Goal: Task Accomplishment & Management: Manage account settings

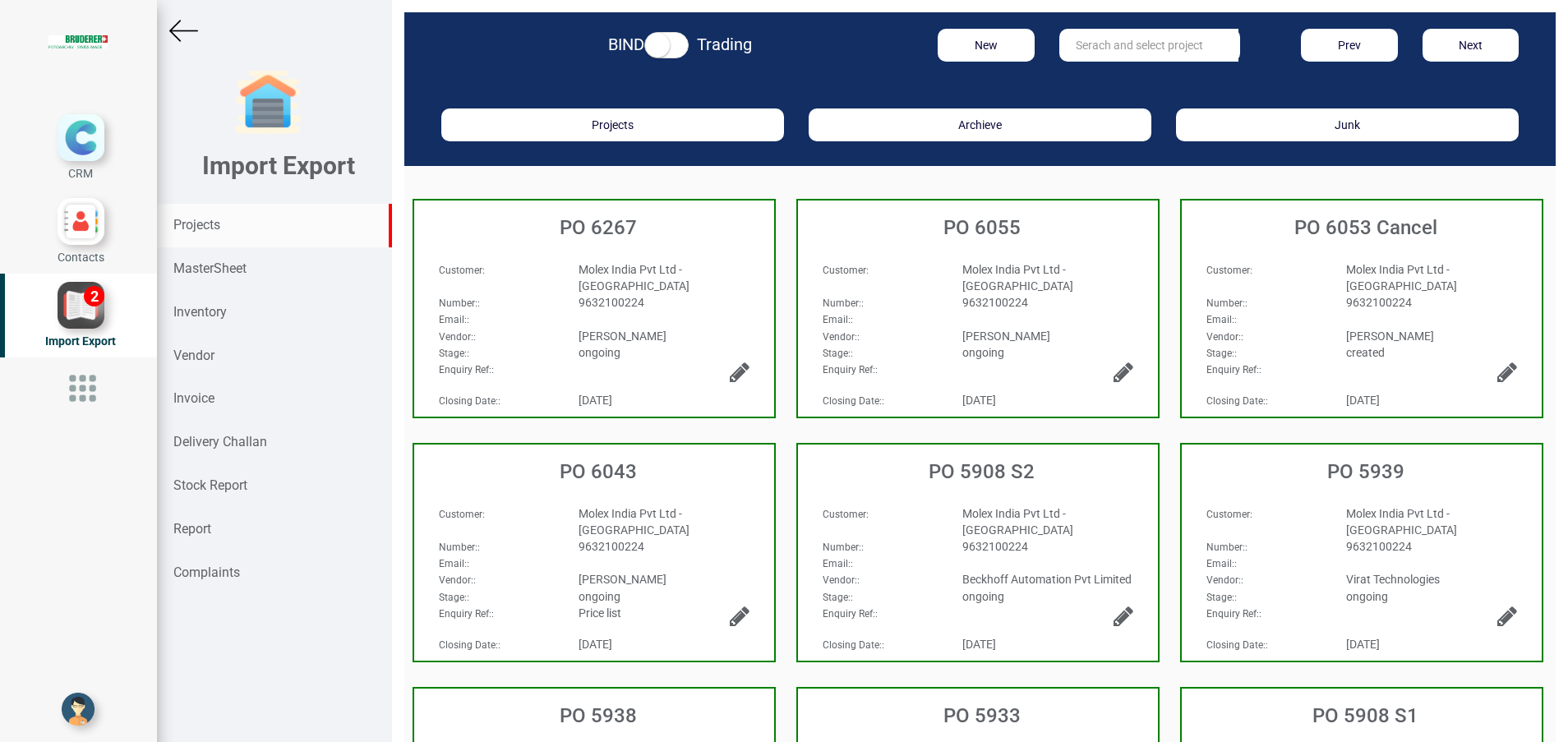
click at [200, 232] on strong "Projects" at bounding box center [196, 224] width 47 height 16
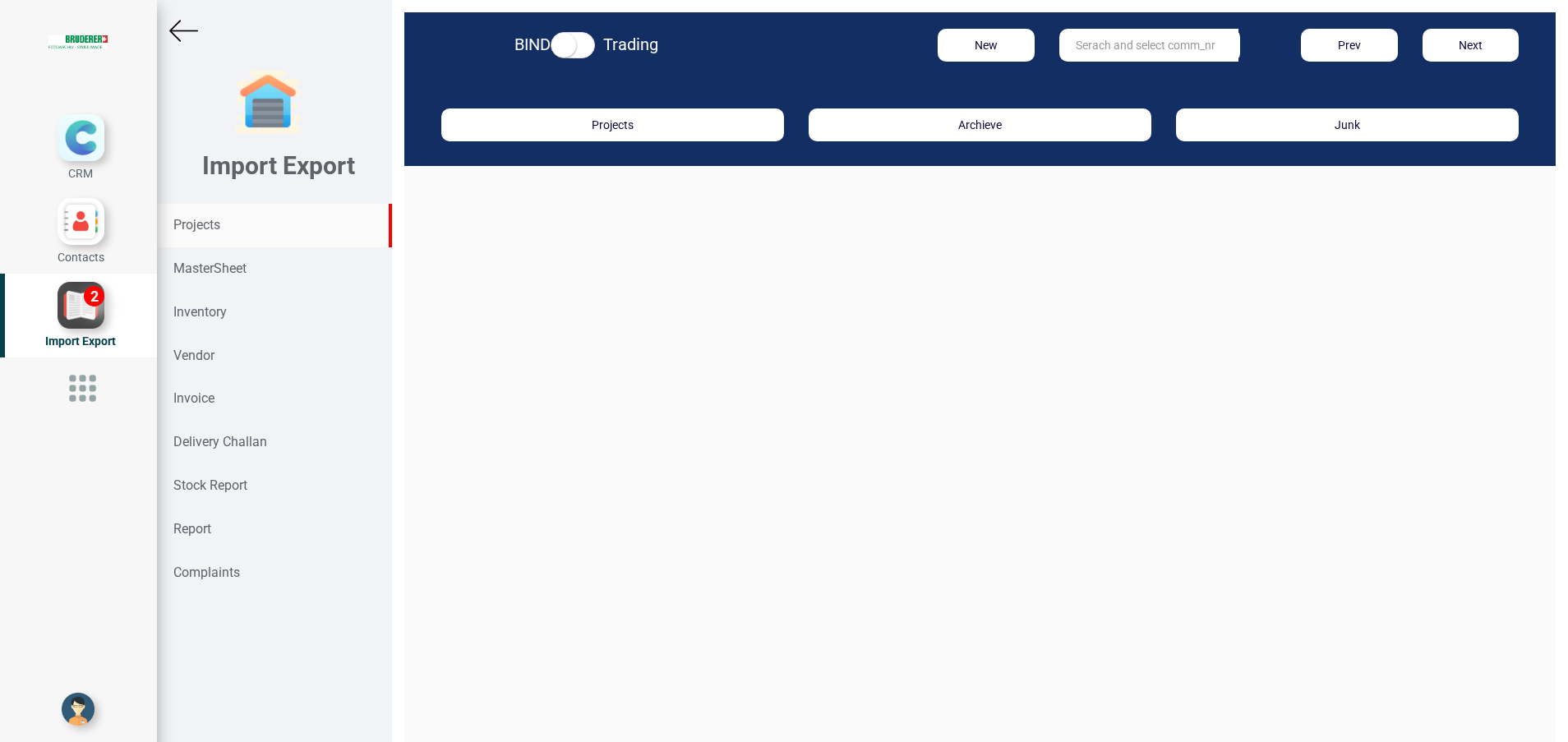
click at [1180, 54] on input "text" at bounding box center [1148, 45] width 179 height 33
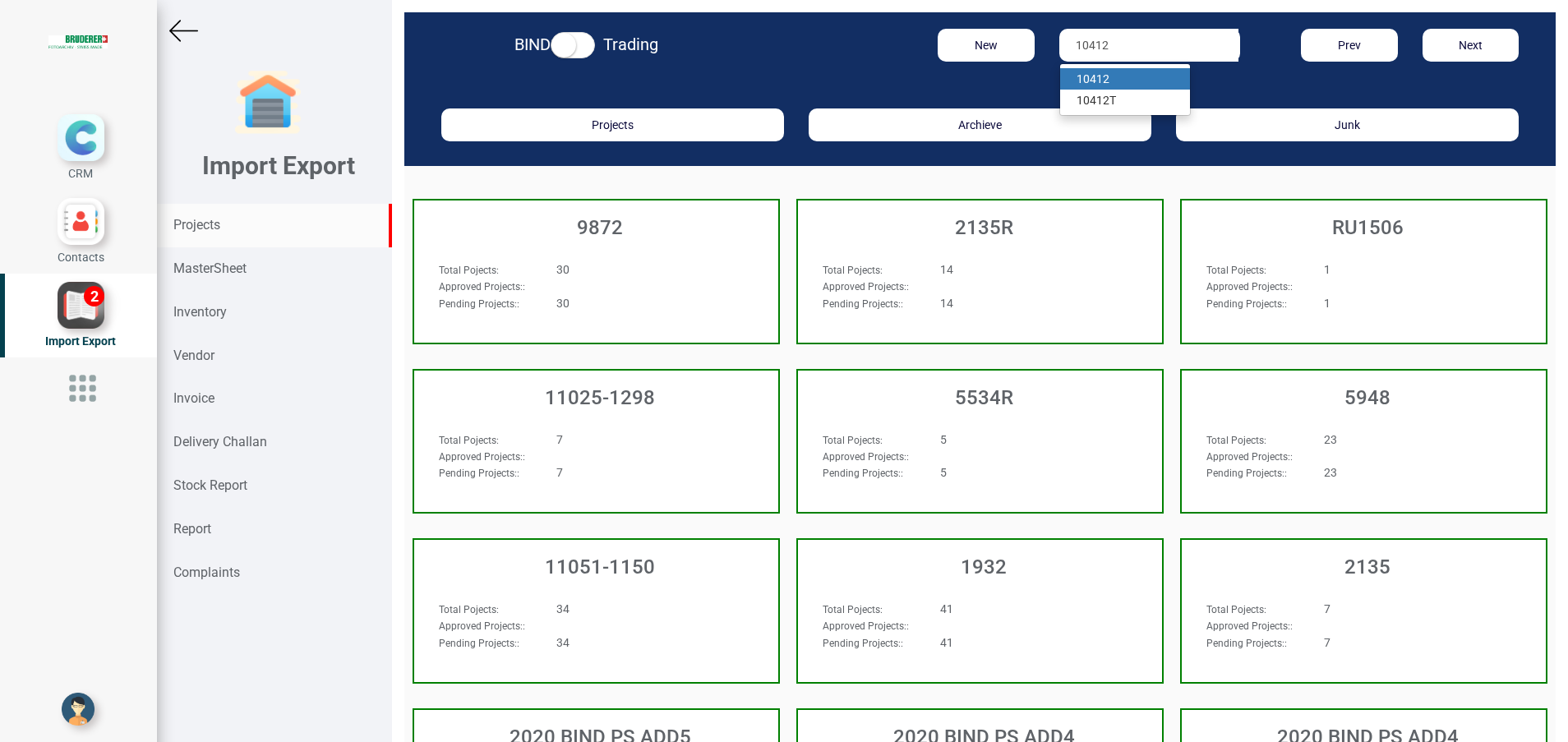
type input "10412"
click at [1109, 73] on link "10412" at bounding box center [1124, 79] width 129 height 21
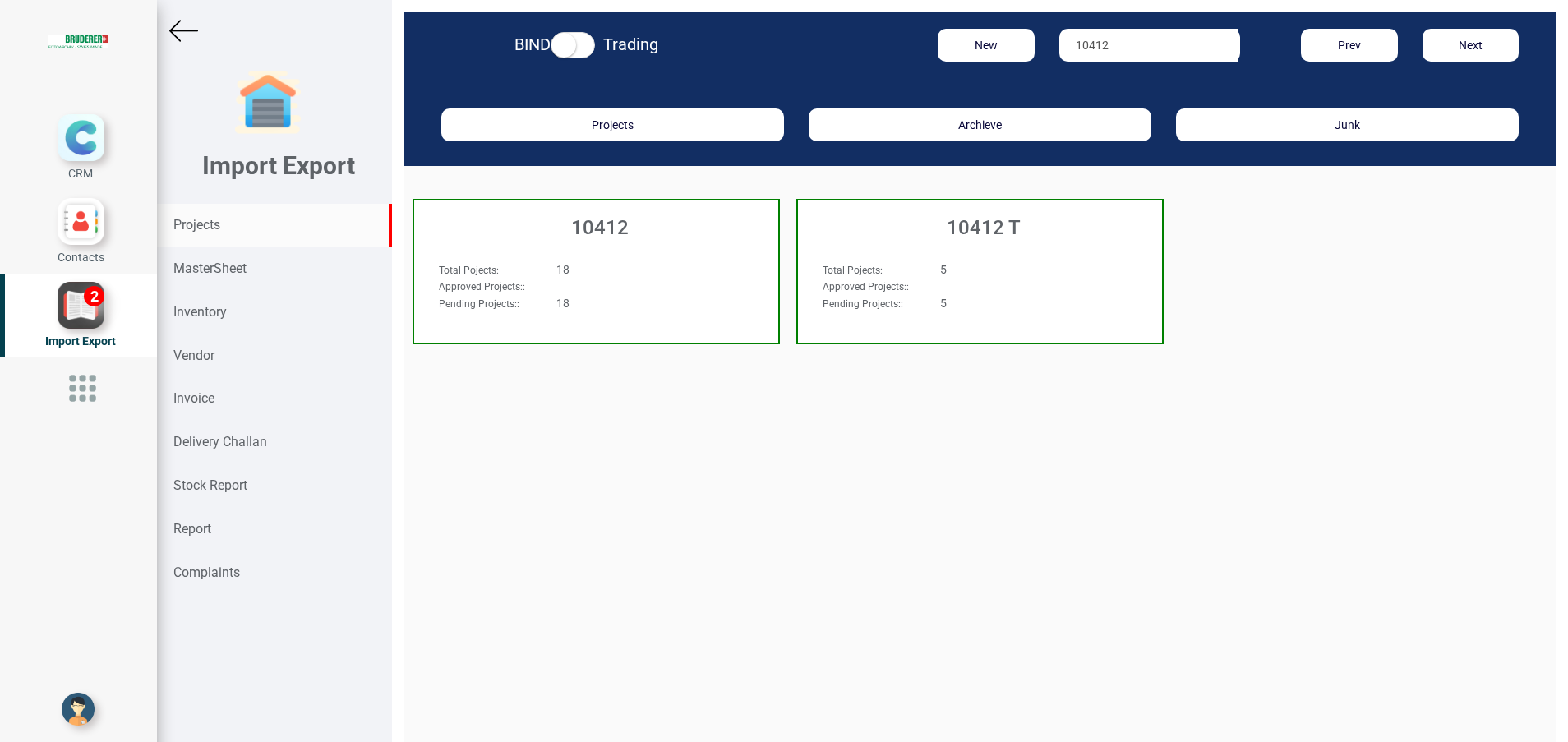
click at [592, 229] on h3 "10412" at bounding box center [600, 228] width 356 height 21
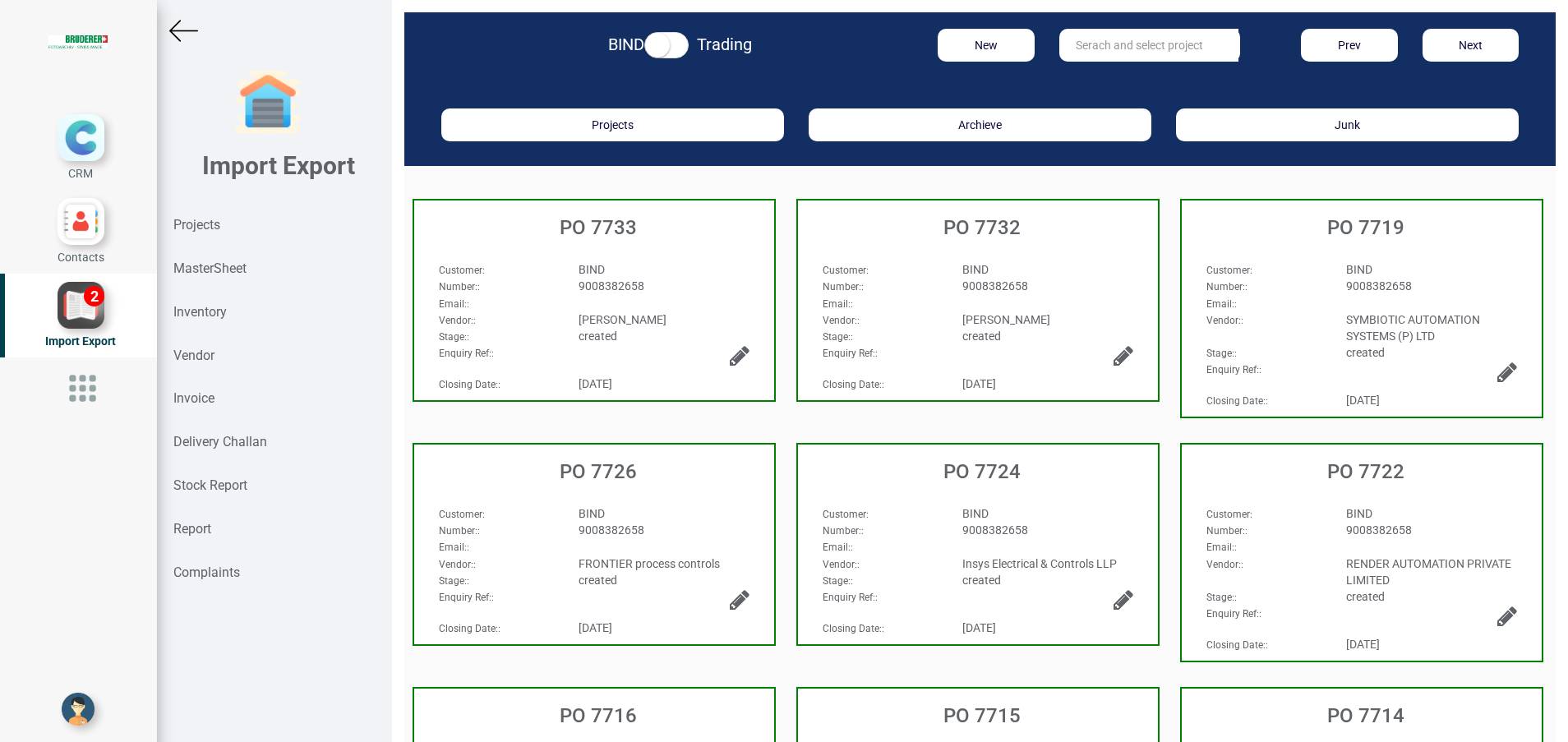
click at [1072, 49] on input "text" at bounding box center [1148, 45] width 179 height 33
click at [1098, 78] on strong "7670" at bounding box center [1105, 79] width 26 height 13
type input "PO 7670"
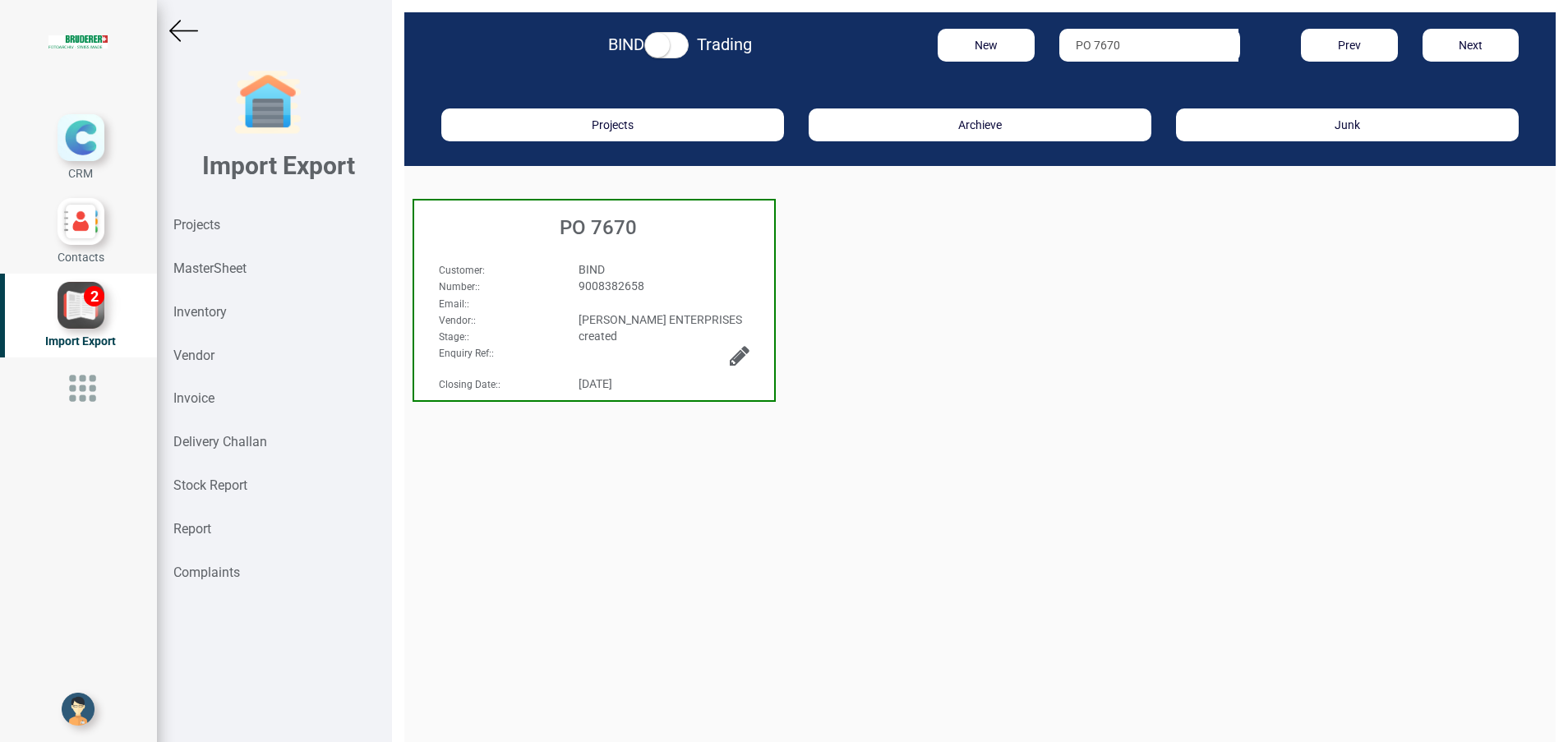
click at [586, 232] on h3 "PO 7670" at bounding box center [598, 228] width 351 height 21
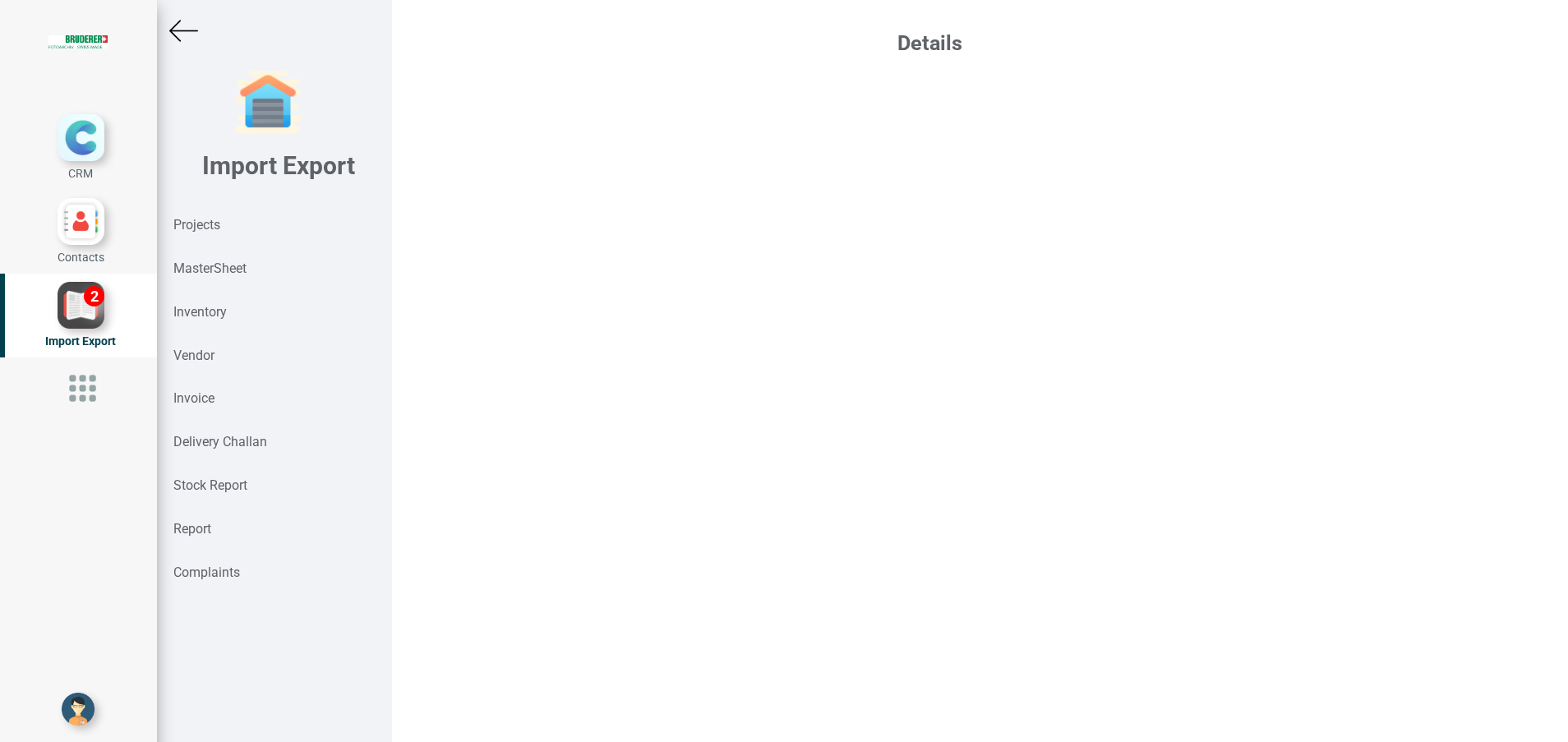
select select "INR"
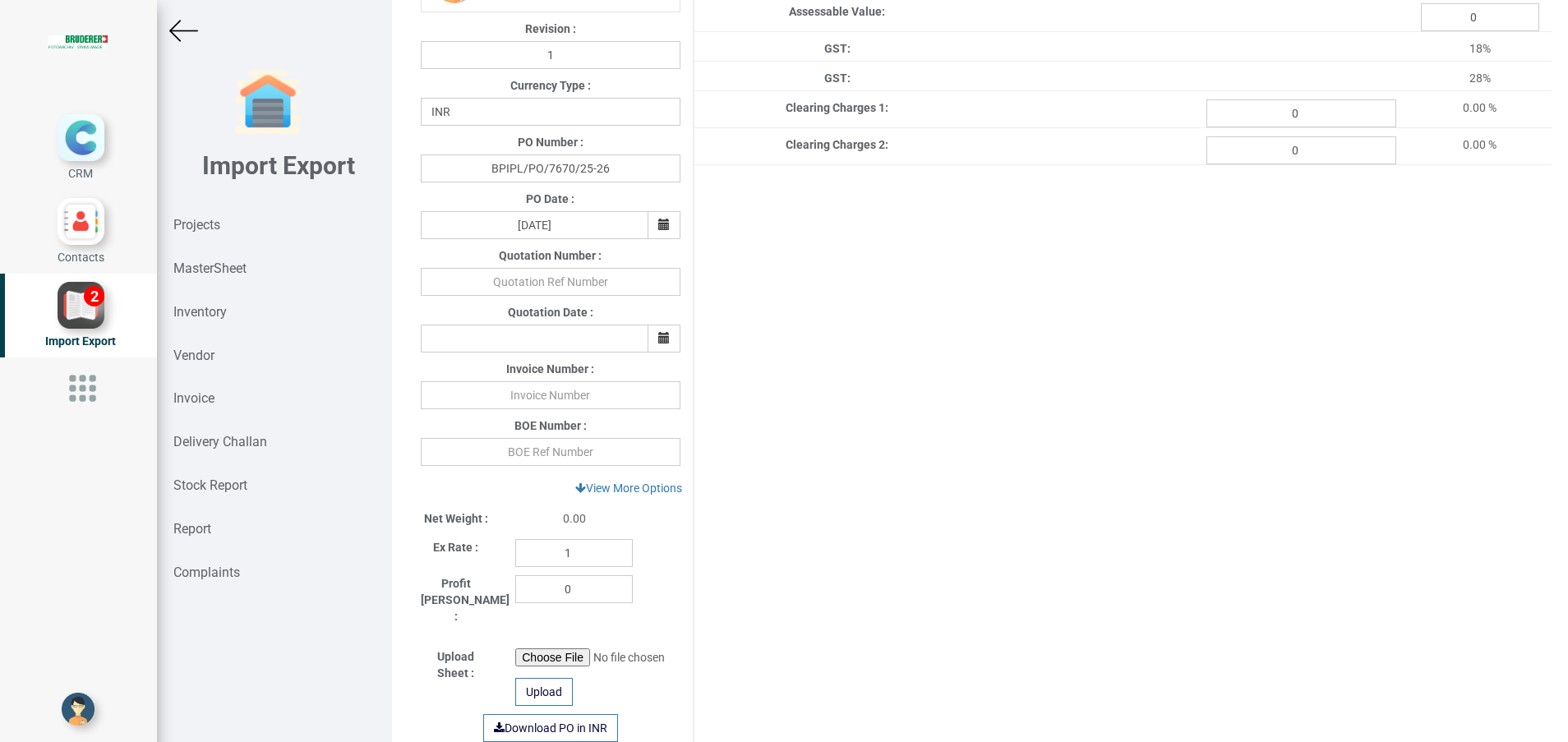
scroll to position [369, 0]
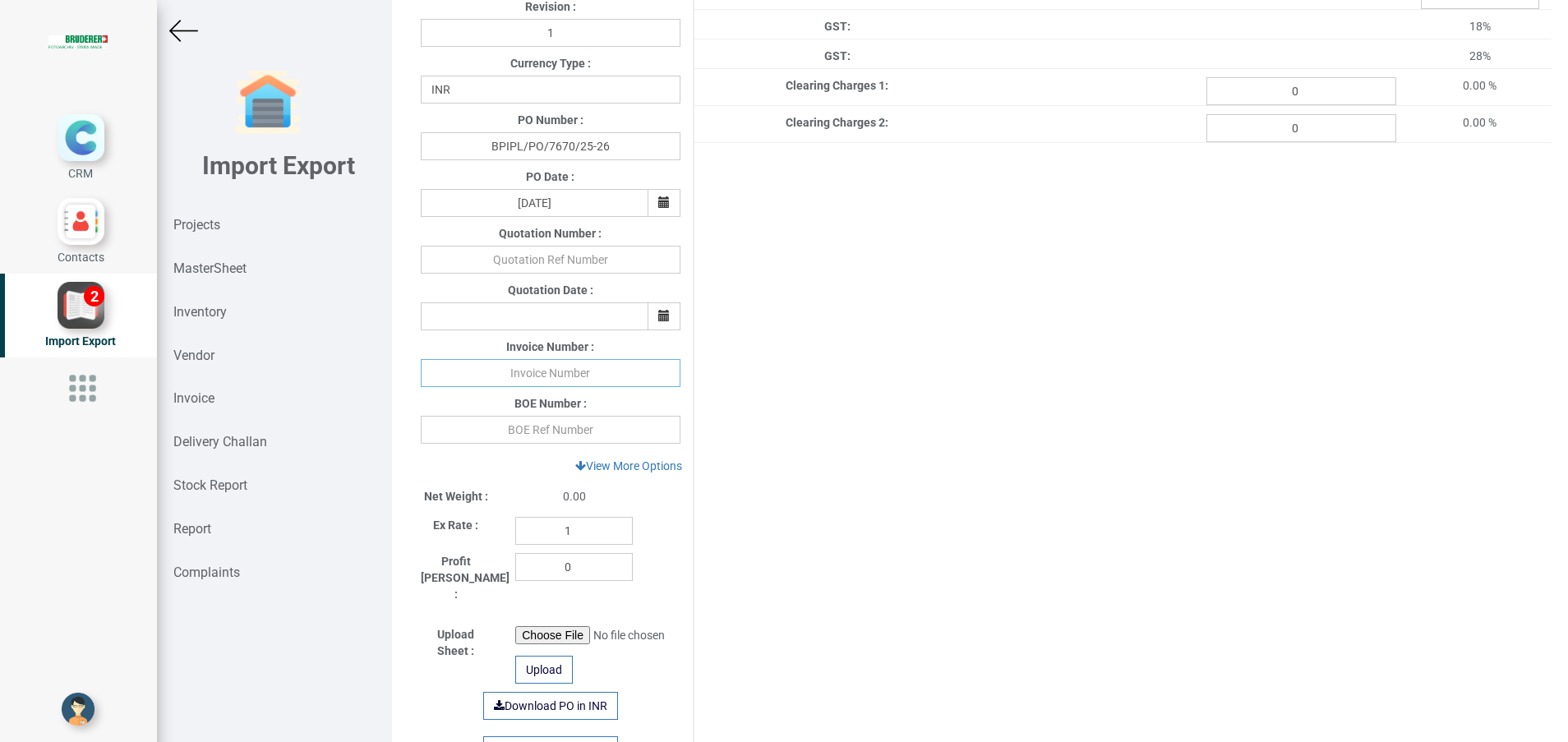
click at [506, 377] on input "text" at bounding box center [550, 373] width 260 height 28
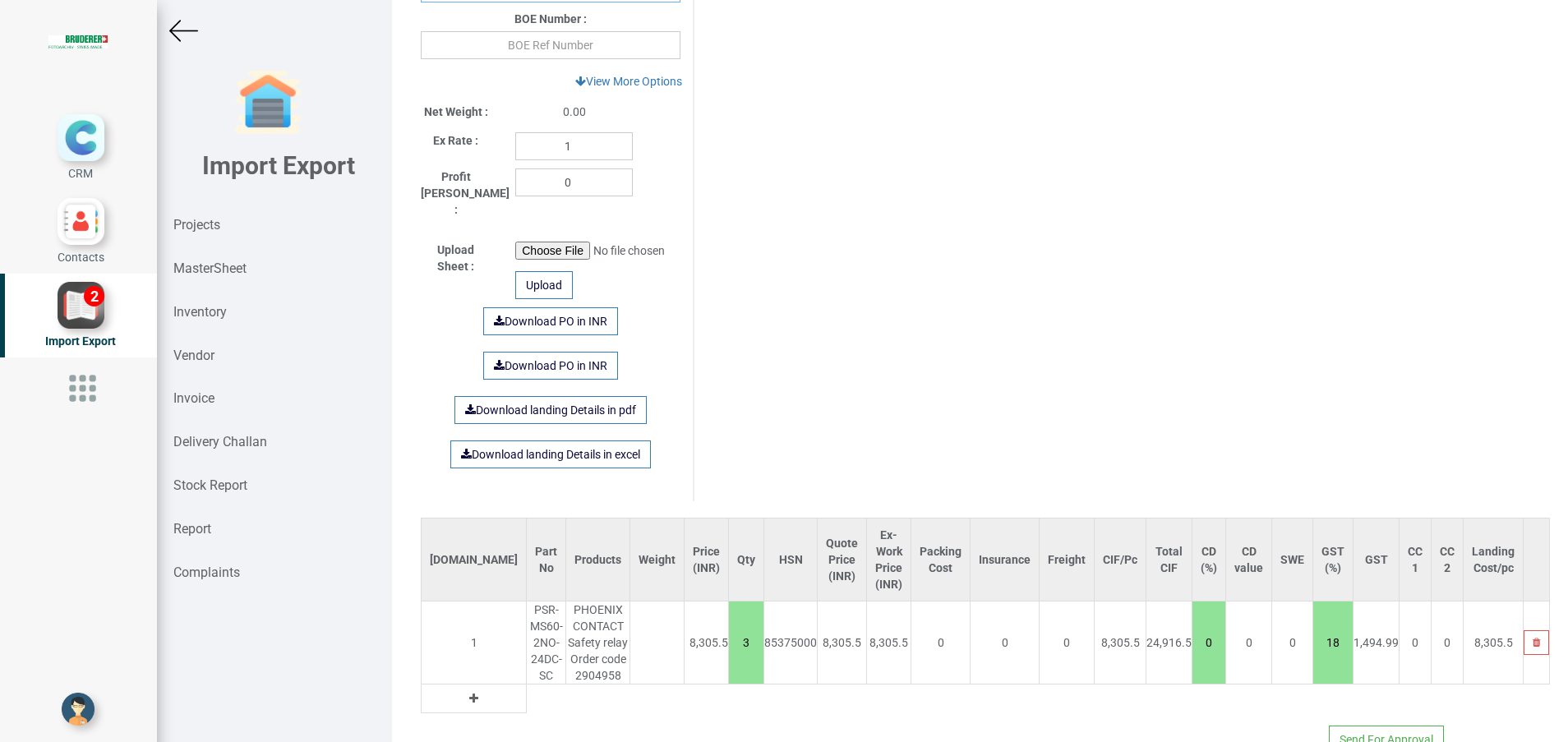
scroll to position [777, 0]
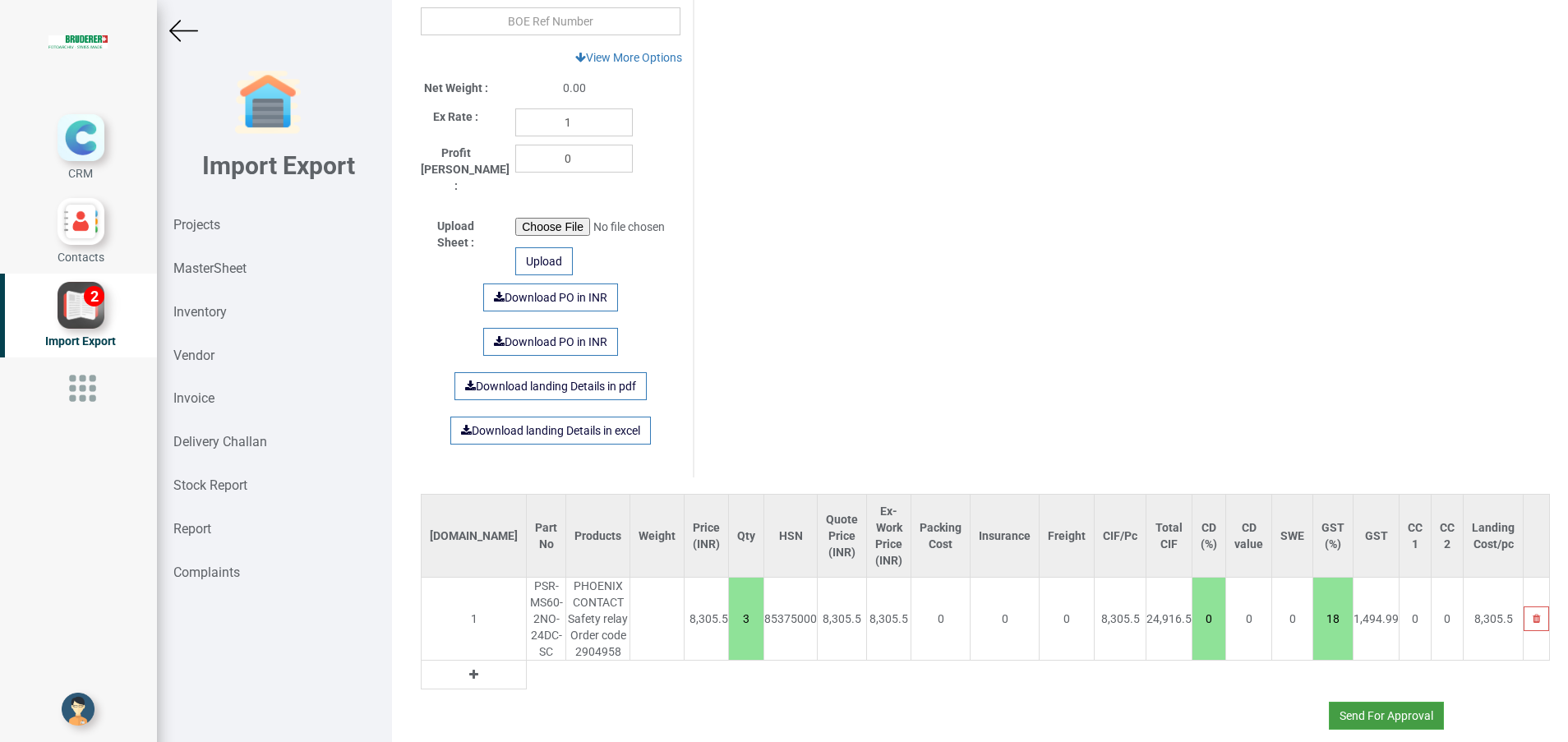
type input "626"
click at [1375, 702] on button "Send For Approval" at bounding box center [1386, 716] width 115 height 28
click at [1326, 646] on button "Yes" at bounding box center [1337, 654] width 52 height 28
click at [1364, 702] on button "Send For Approval" at bounding box center [1386, 716] width 115 height 28
click at [1335, 660] on button "Yes" at bounding box center [1337, 654] width 52 height 28
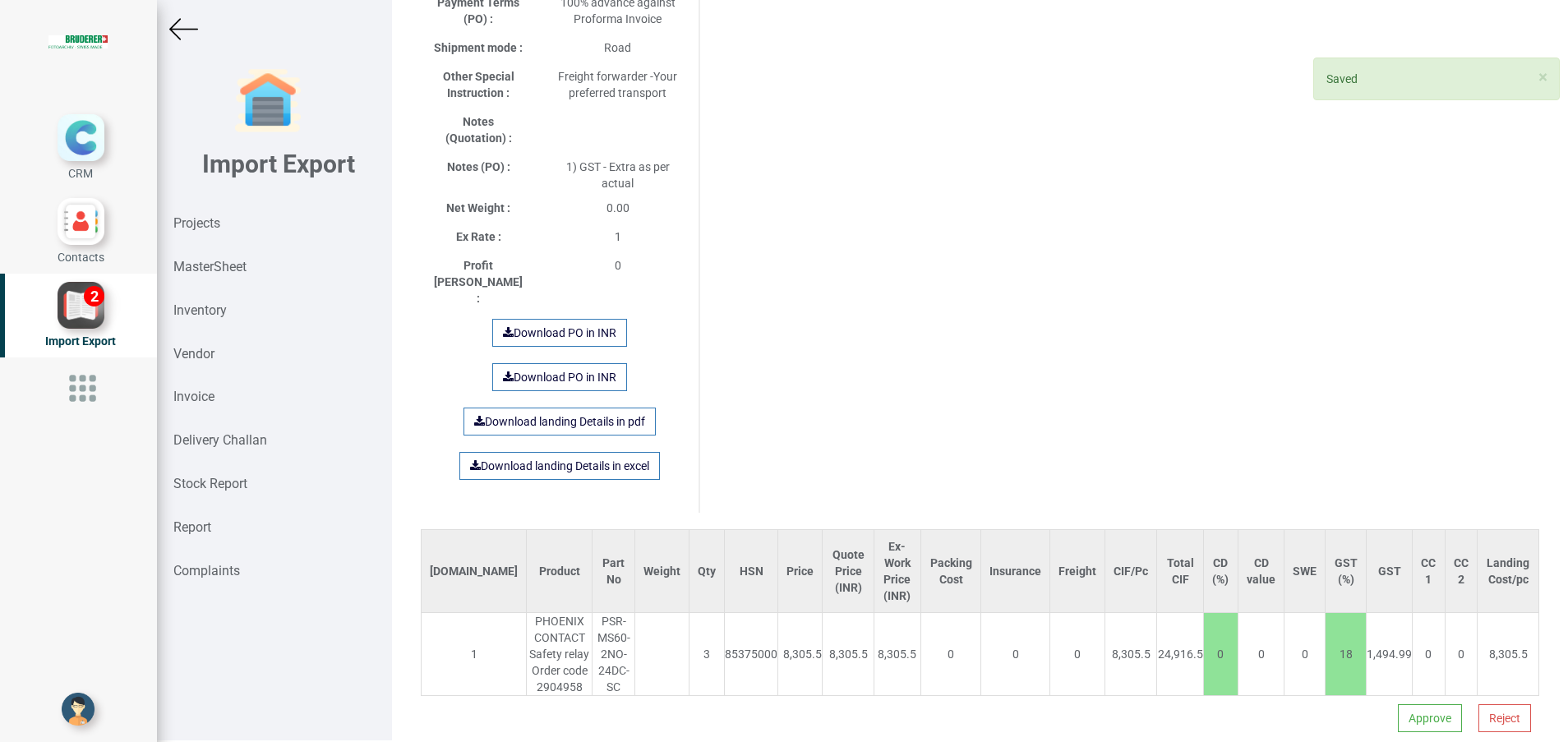
scroll to position [12, 0]
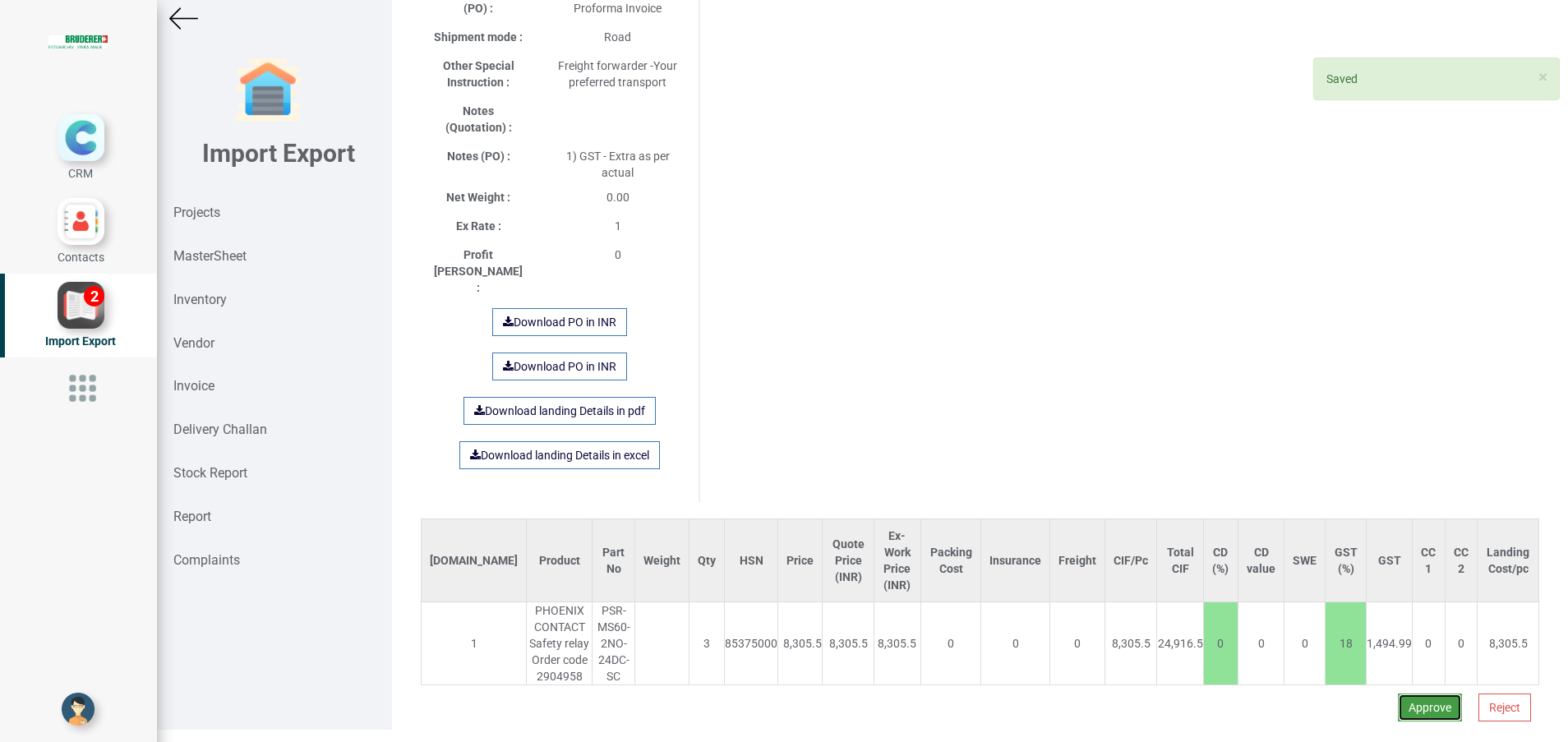
click at [1398, 693] on button "Approve" at bounding box center [1430, 707] width 64 height 28
click at [1370, 633] on button "Yes" at bounding box center [1378, 633] width 52 height 28
select select "INR"
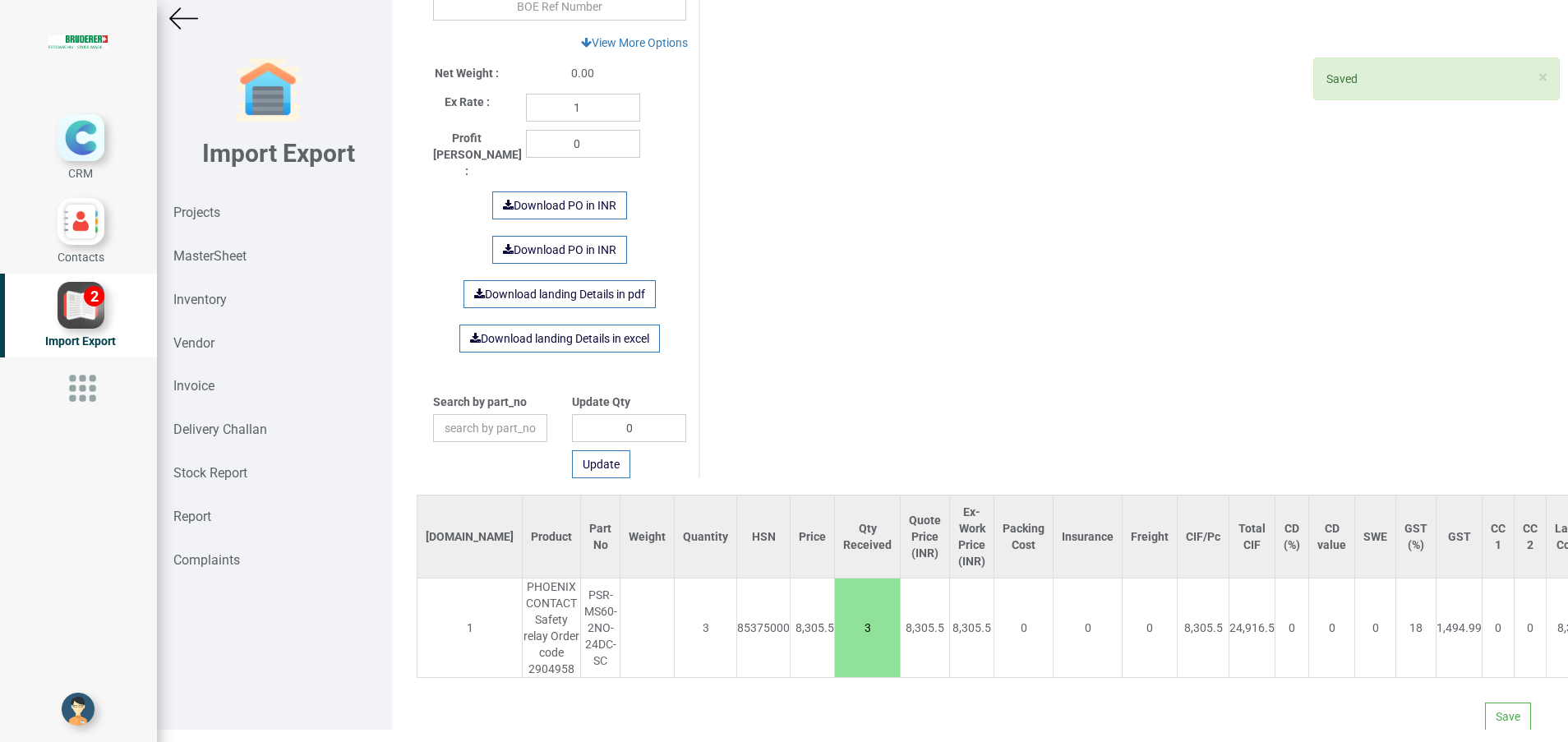
scroll to position [781, 0]
drag, startPoint x: 1486, startPoint y: 716, endPoint x: 1473, endPoint y: 707, distance: 15.8
click at [1486, 718] on button "Save" at bounding box center [1508, 716] width 46 height 28
click at [1452, 665] on button "Yes" at bounding box center [1457, 670] width 52 height 28
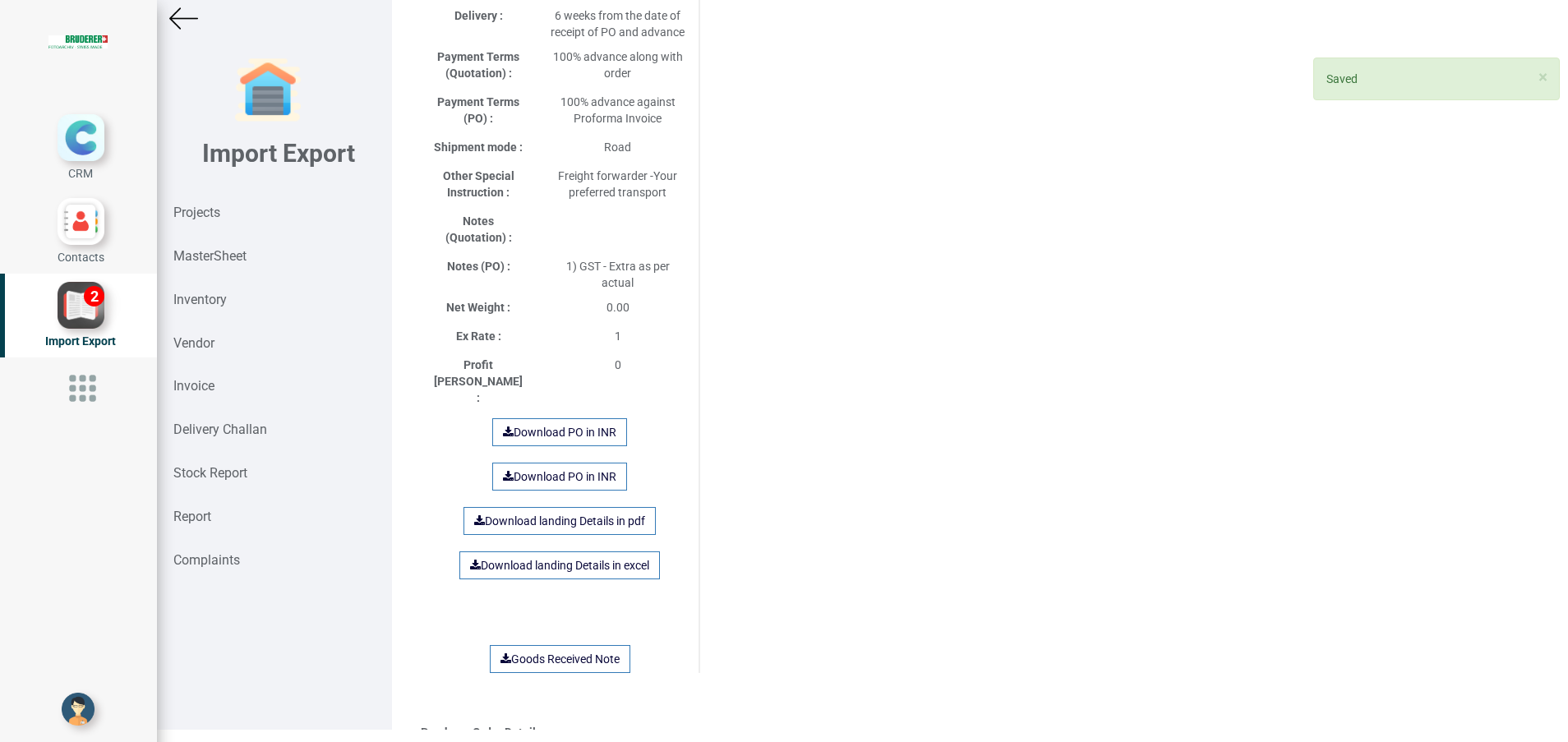
scroll to position [862, 0]
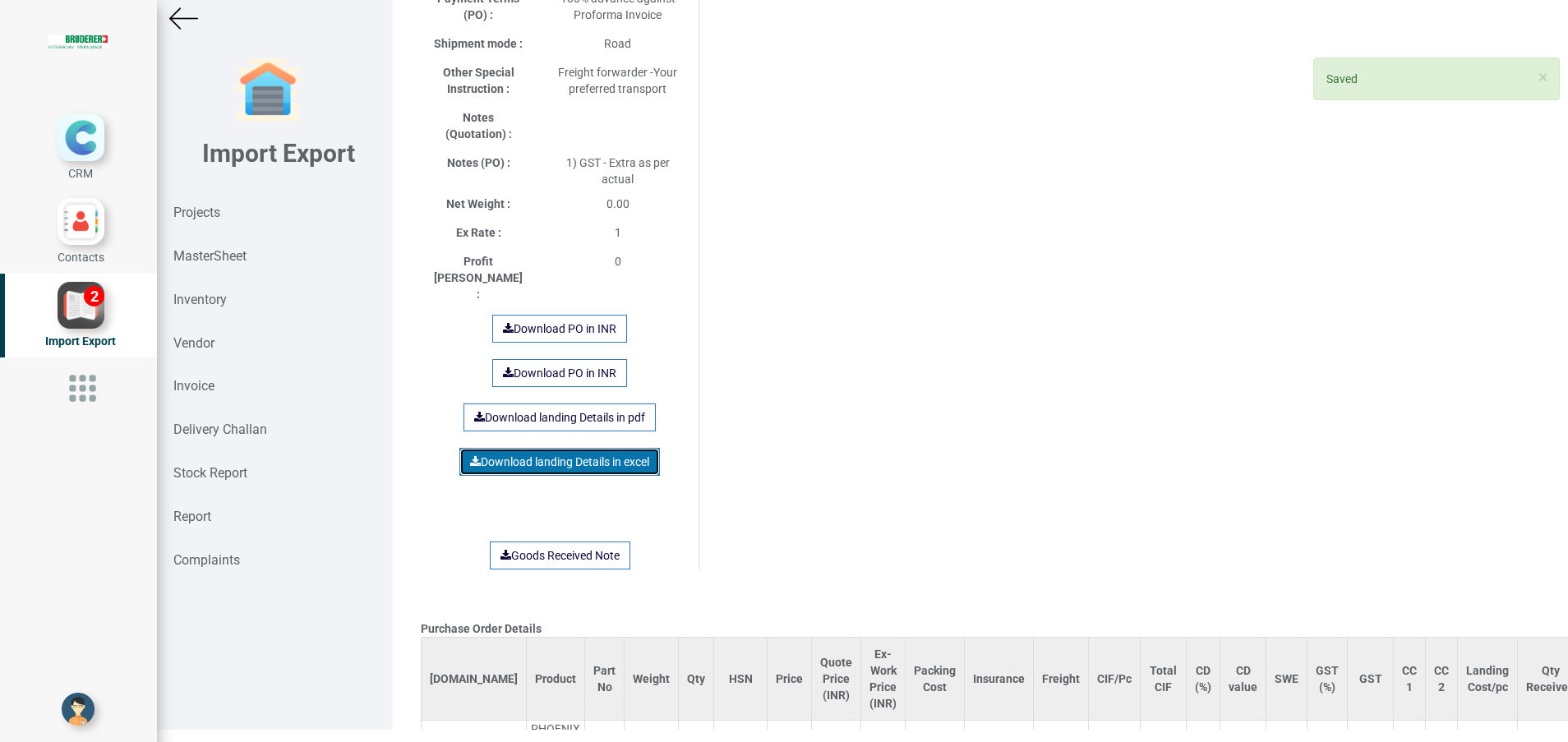
click at [610, 448] on link "Download landing Details in excel" at bounding box center [559, 462] width 200 height 28
